Goal: Contribute content: Contribute content

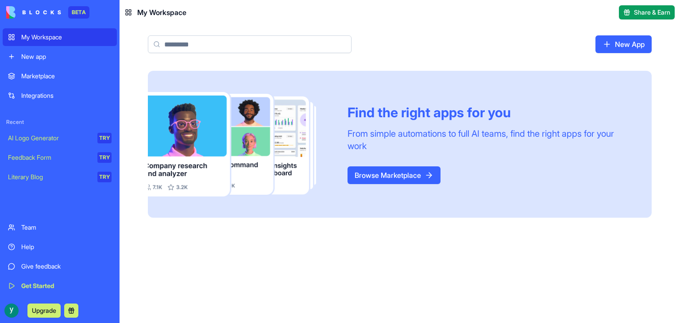
click at [366, 172] on link "Browse Marketplace" at bounding box center [394, 176] width 93 height 18
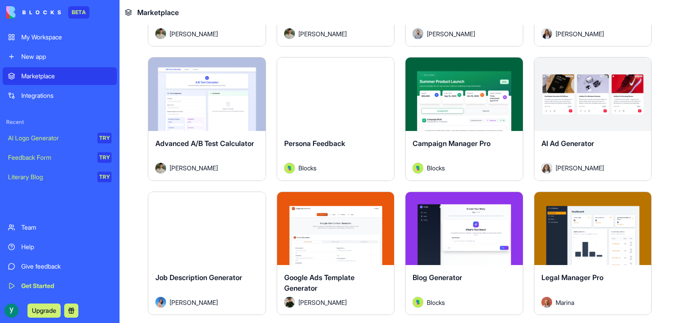
scroll to position [2025, 0]
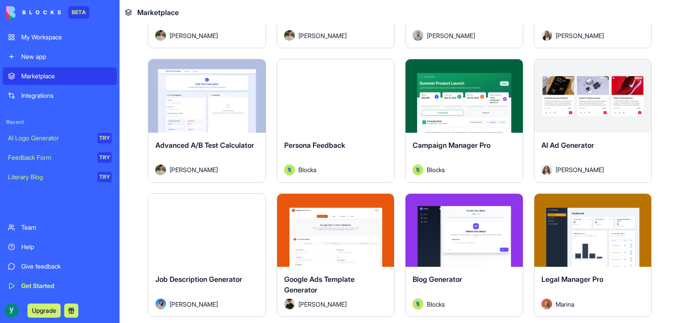
click at [39, 98] on div "Integrations" at bounding box center [66, 95] width 90 height 9
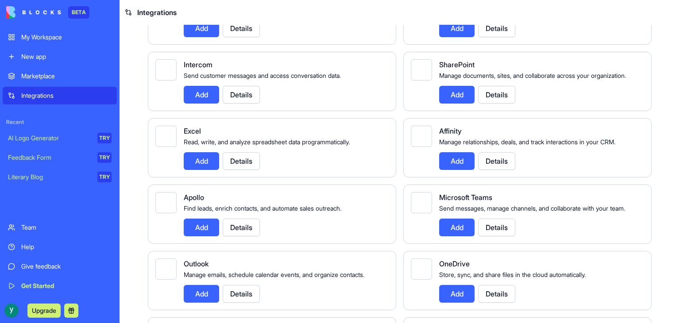
scroll to position [651, 0]
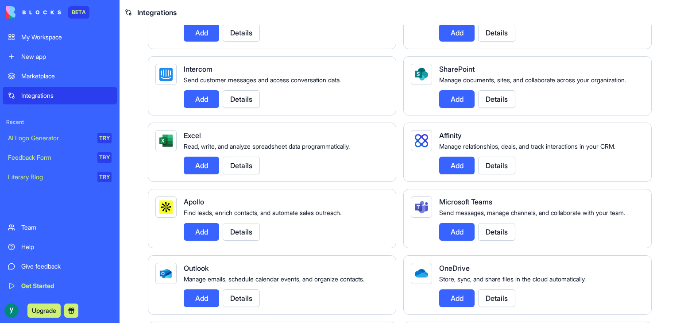
click at [197, 42] on button "Add" at bounding box center [201, 33] width 35 height 18
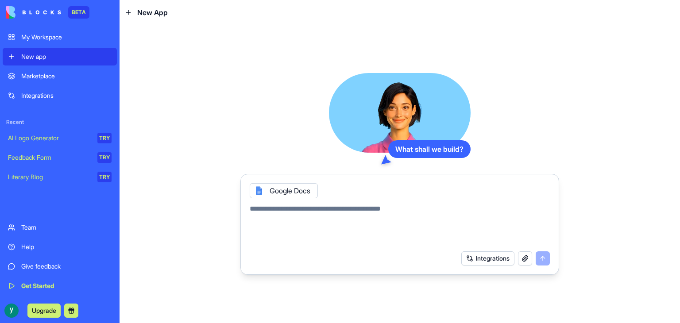
click at [70, 97] on div "Integrations" at bounding box center [66, 95] width 90 height 9
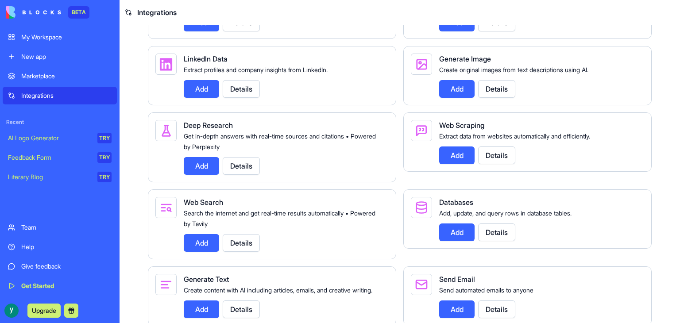
scroll to position [1404, 0]
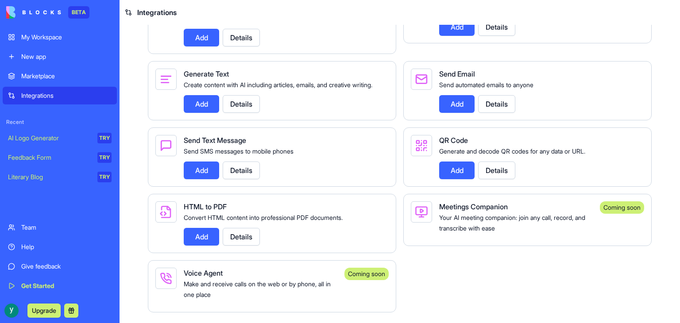
click at [204, 236] on button "Add" at bounding box center [201, 237] width 35 height 18
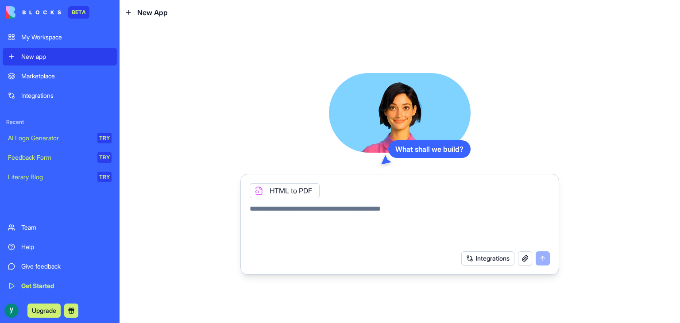
click at [368, 210] on textarea at bounding box center [400, 225] width 300 height 43
click at [41, 96] on div "Integrations" at bounding box center [66, 95] width 90 height 9
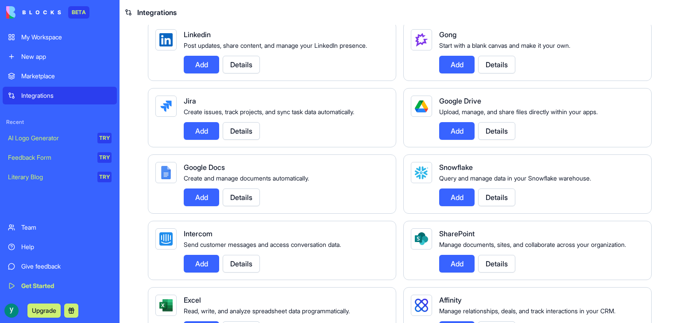
scroll to position [487, 0]
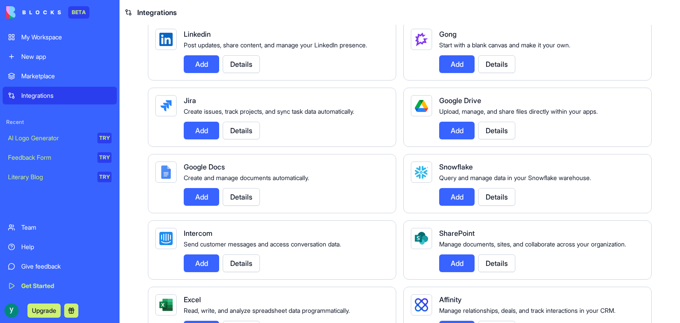
click at [212, 206] on button "Add" at bounding box center [201, 197] width 35 height 18
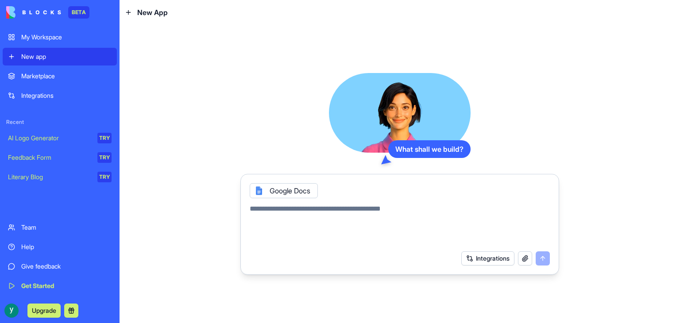
click at [76, 49] on link "New app" at bounding box center [60, 57] width 114 height 18
click at [389, 215] on textarea at bounding box center [400, 225] width 300 height 43
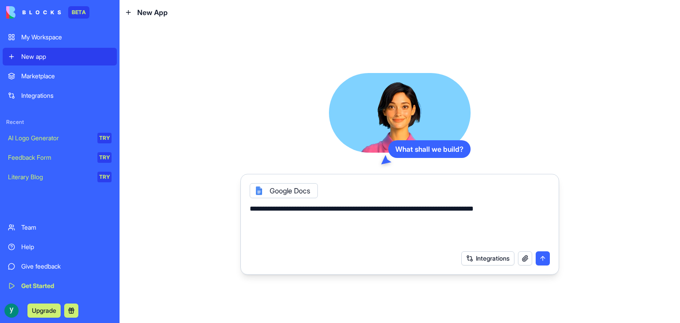
type textarea "**********"
click at [543, 259] on button "submit" at bounding box center [543, 259] width 14 height 14
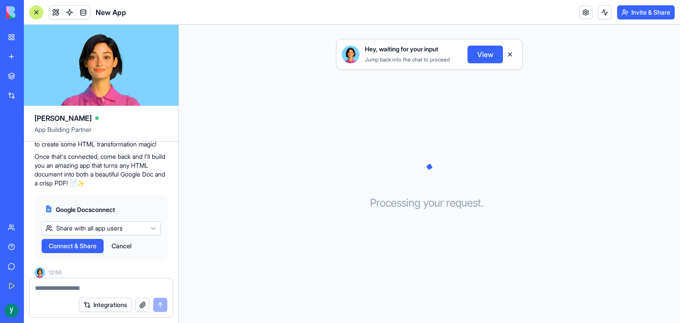
scroll to position [212, 0]
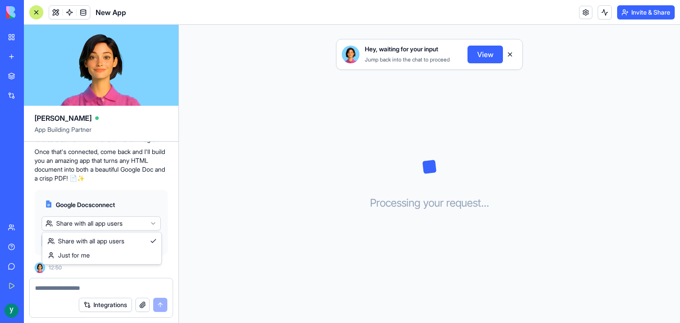
click at [97, 225] on html "BETA My Workspace New app Marketplace Integrations Recent New App AI Logo Gener…" at bounding box center [340, 161] width 680 height 323
click at [81, 240] on span "Connect & Share" at bounding box center [73, 241] width 48 height 9
